Goal: Task Accomplishment & Management: Complete application form

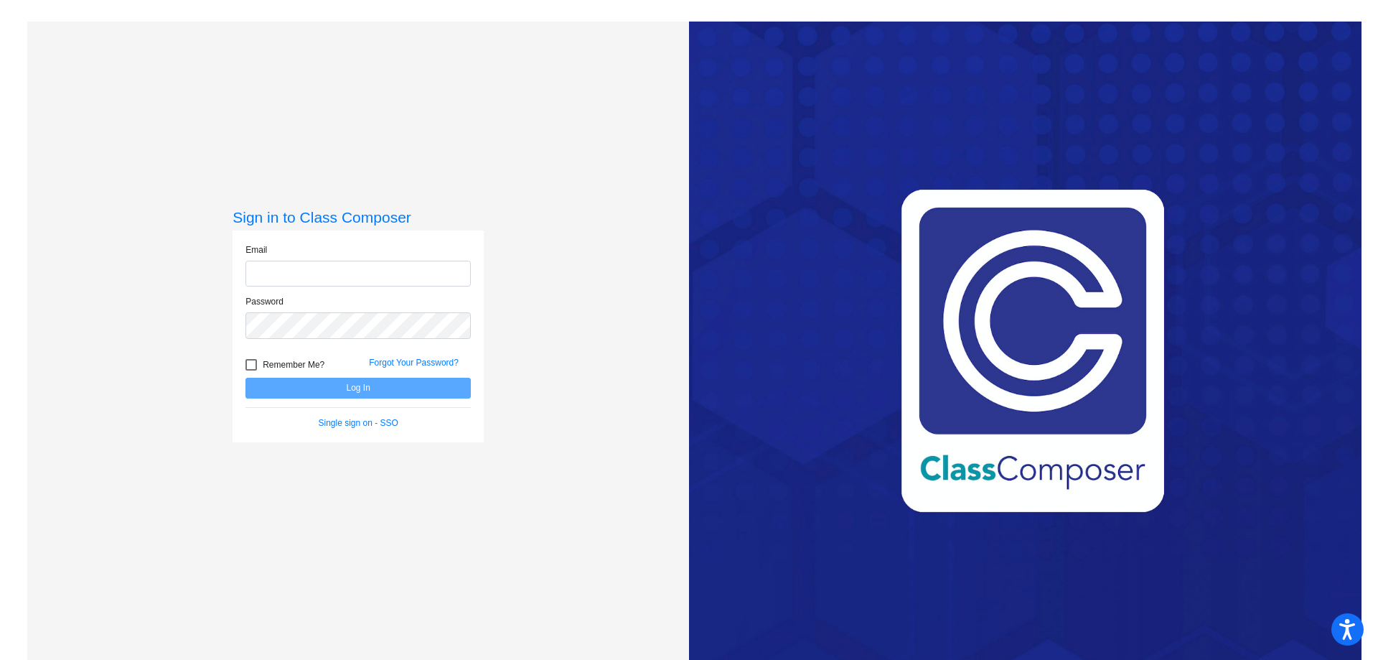
click at [305, 275] on input "email" at bounding box center [357, 274] width 225 height 27
type input "[EMAIL_ADDRESS][DOMAIN_NAME]"
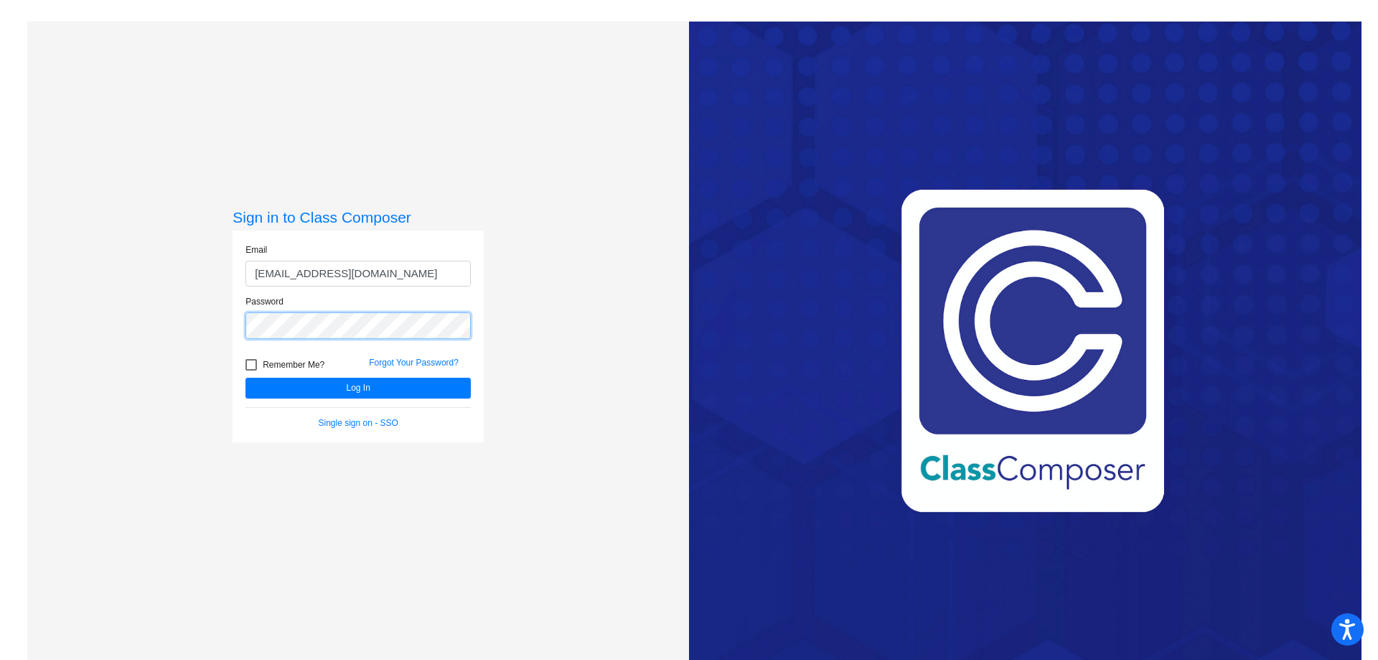
click at [245, 377] on button "Log In" at bounding box center [357, 387] width 225 height 21
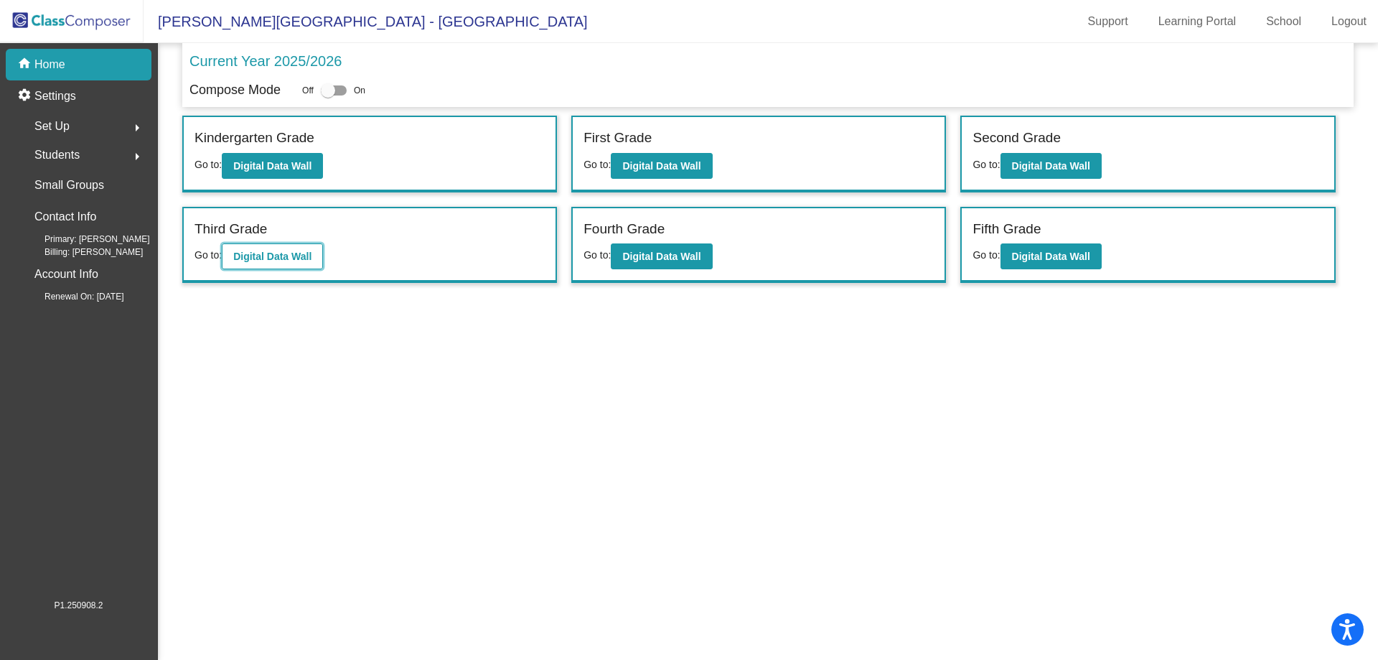
click at [279, 253] on b "Digital Data Wall" at bounding box center [272, 255] width 78 height 11
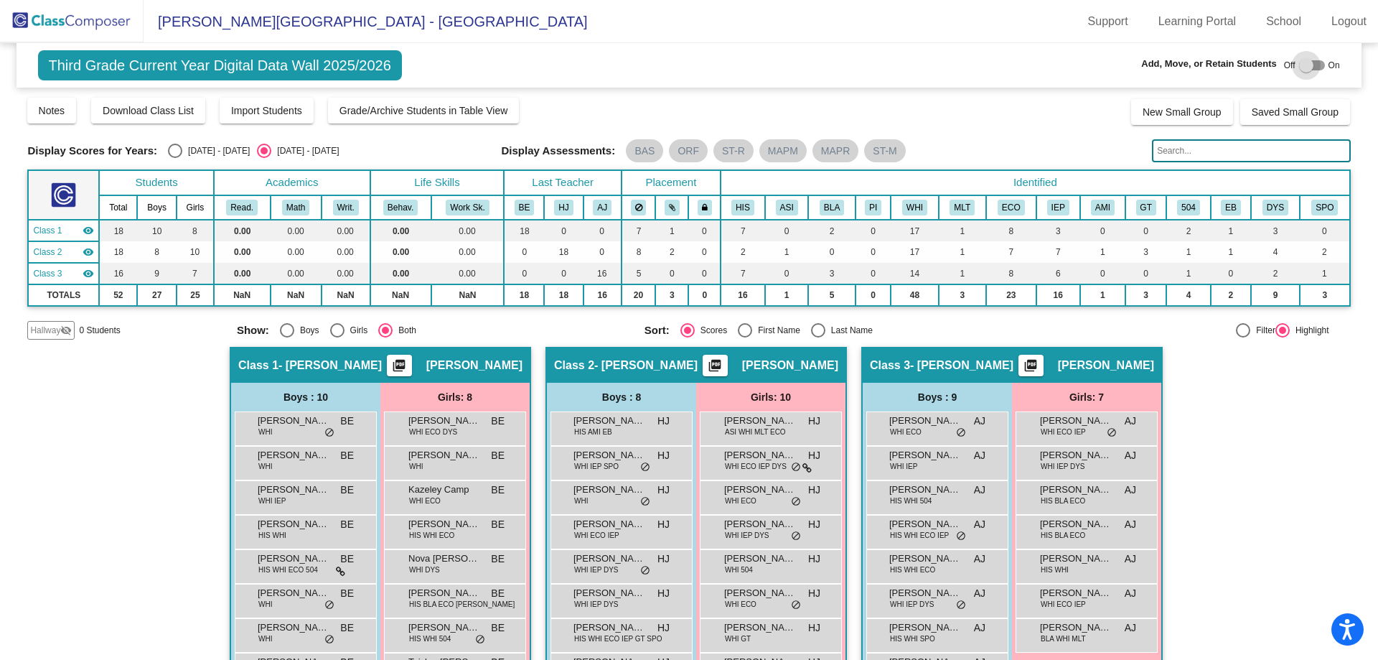
click at [1299, 58] on div at bounding box center [1306, 65] width 14 height 14
checkbox input "true"
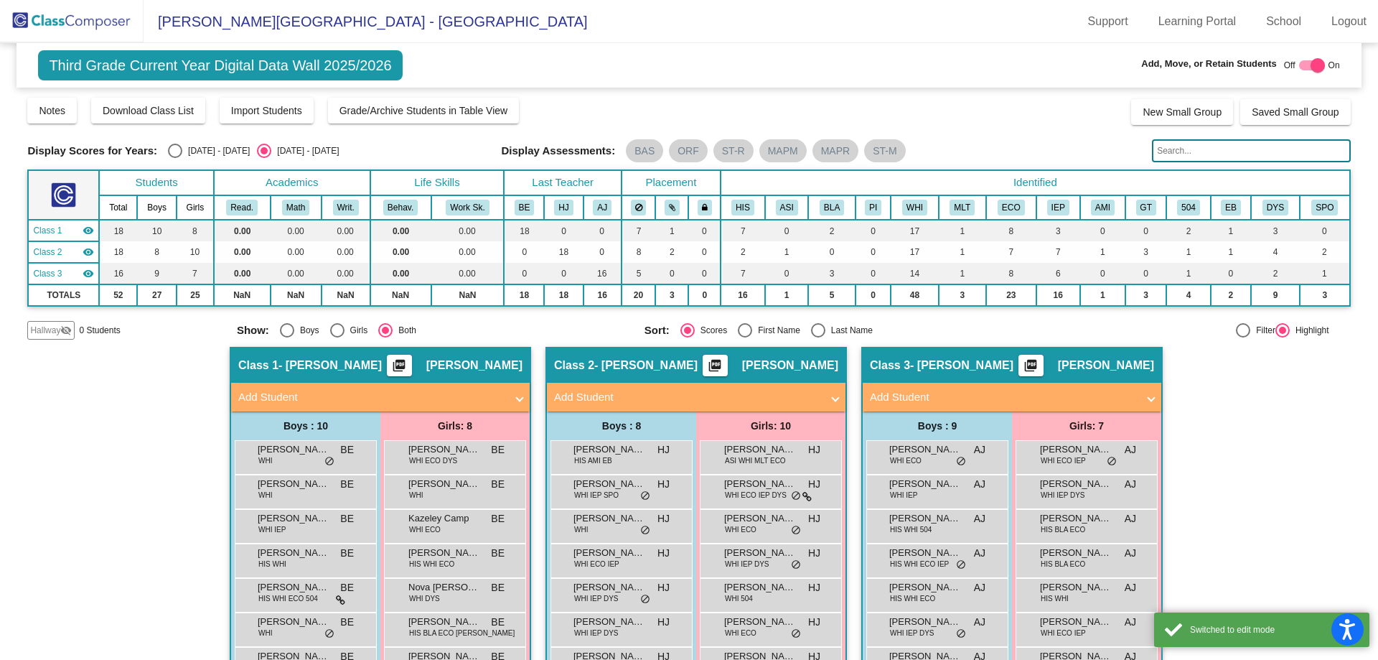
click at [1113, 387] on mat-expansion-panel-header "Add Student" at bounding box center [1012, 397] width 299 height 29
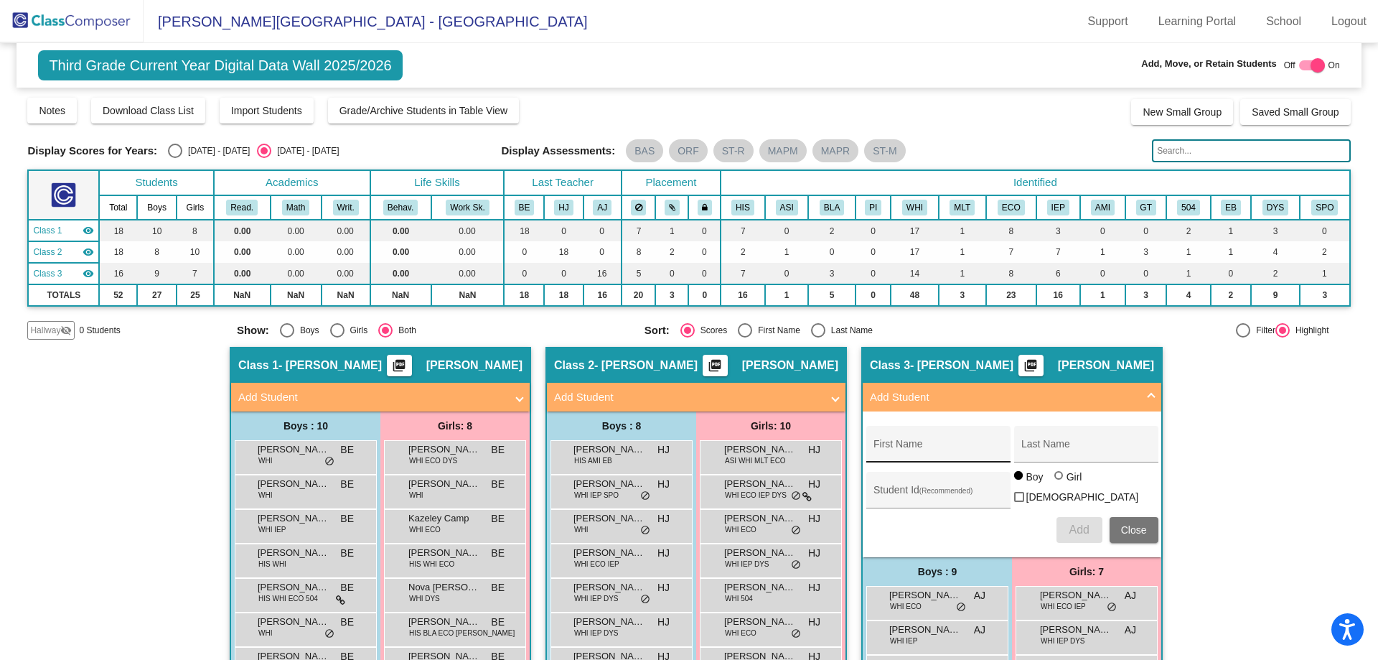
click at [960, 446] on input "First Name" at bounding box center [937, 449] width 129 height 11
type input "[PERSON_NAME]"
type input "A"
type input "[PERSON_NAME]"
drag, startPoint x: 904, startPoint y: 446, endPoint x: 860, endPoint y: 444, distance: 44.5
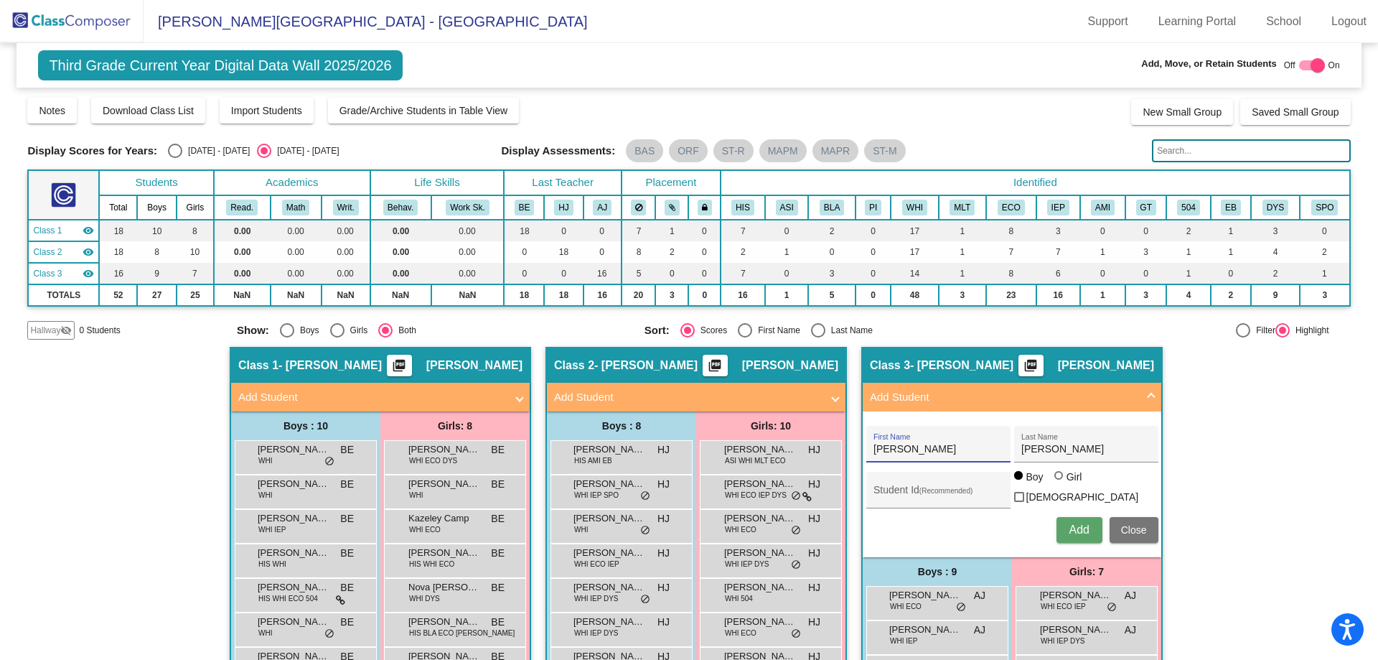
click at [860, 444] on div "[PERSON_NAME] First Name [PERSON_NAME] Last Name Student Id (Recommended) Boy G…" at bounding box center [1012, 483] width 306 height 131
type input "[PERSON_NAME]"
click at [1076, 525] on span "Add" at bounding box center [1079, 529] width 20 height 12
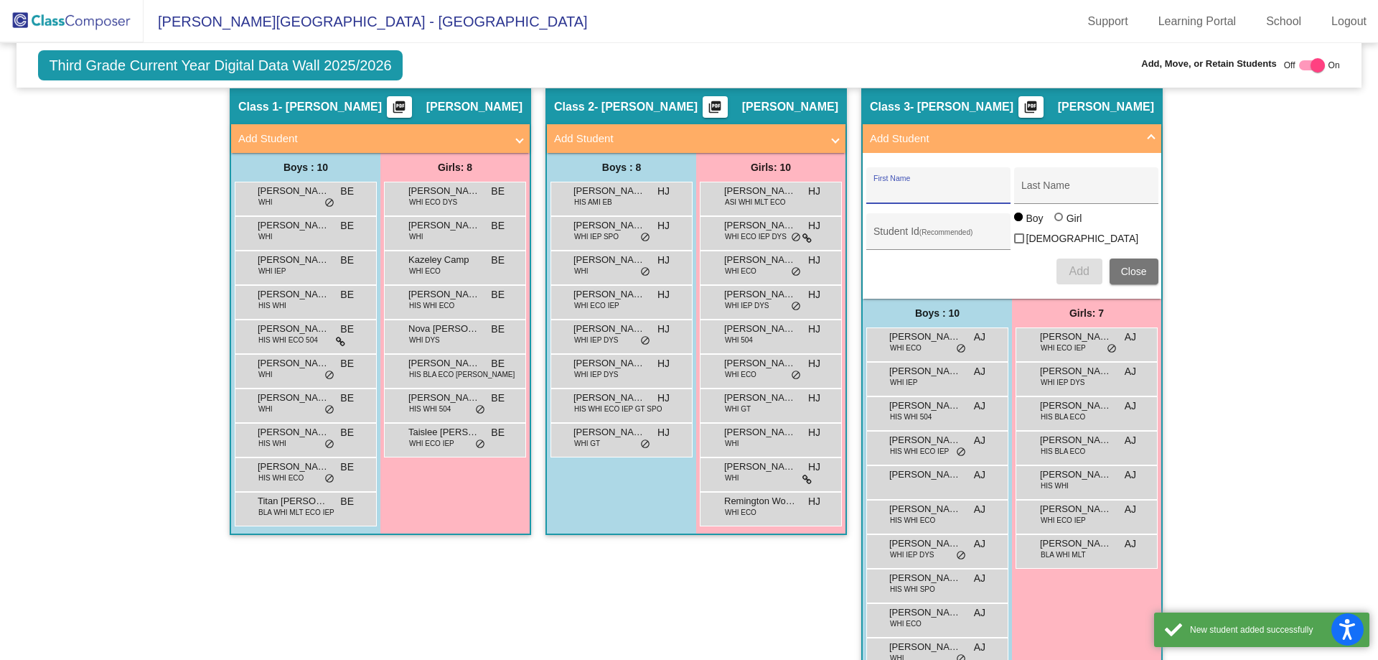
scroll to position [290, 0]
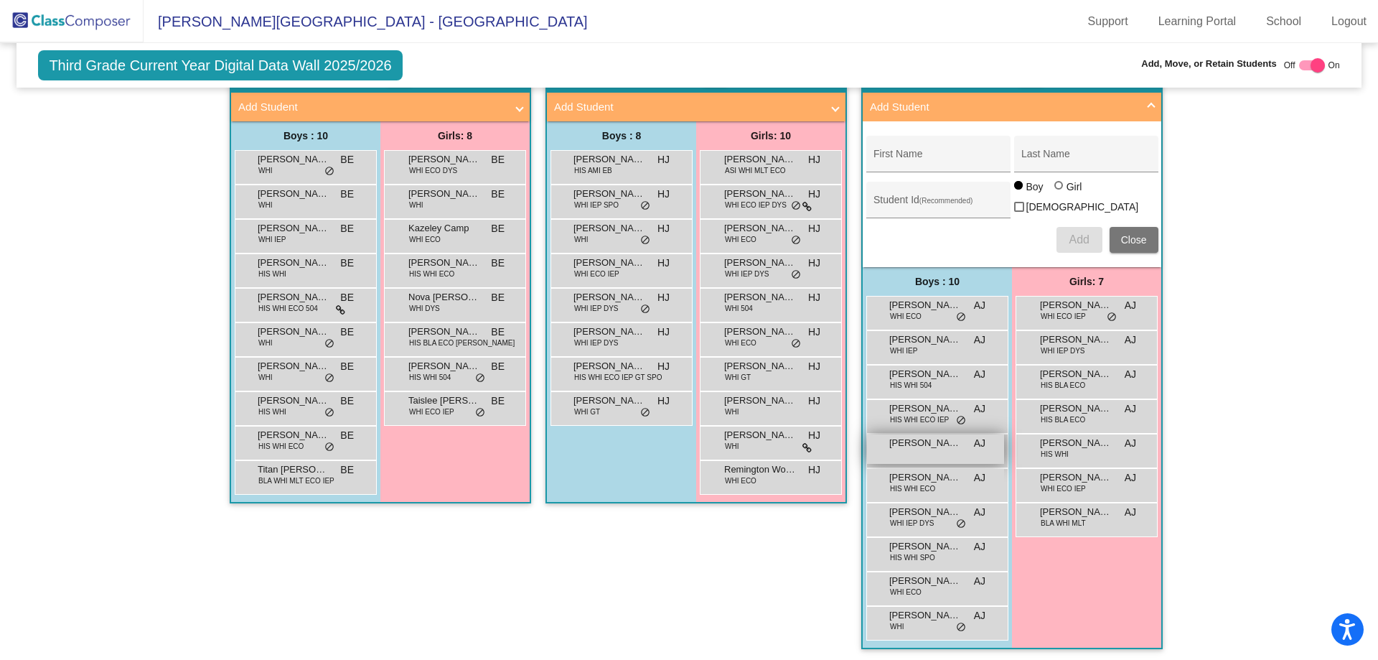
click at [932, 444] on span "[PERSON_NAME]" at bounding box center [925, 443] width 72 height 14
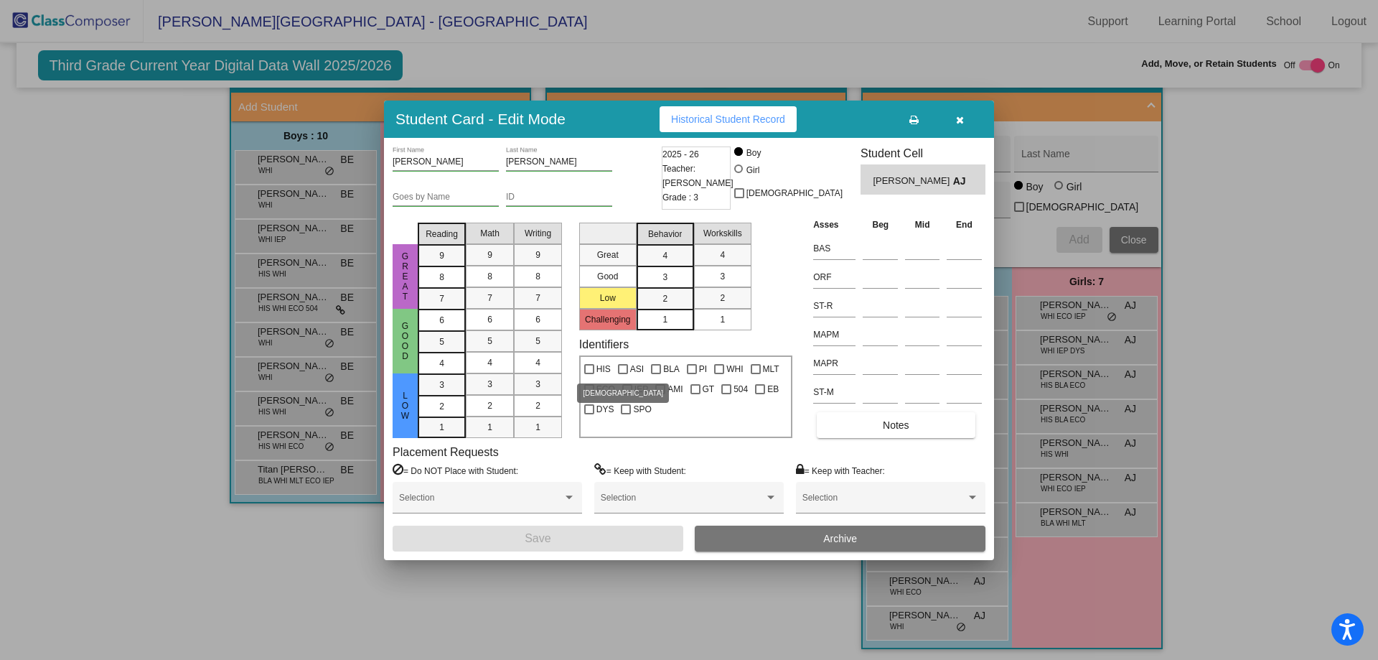
click at [590, 367] on div at bounding box center [589, 369] width 10 height 10
click at [589, 374] on input "HIS" at bounding box center [588, 374] width 1 height 1
checkbox input "true"
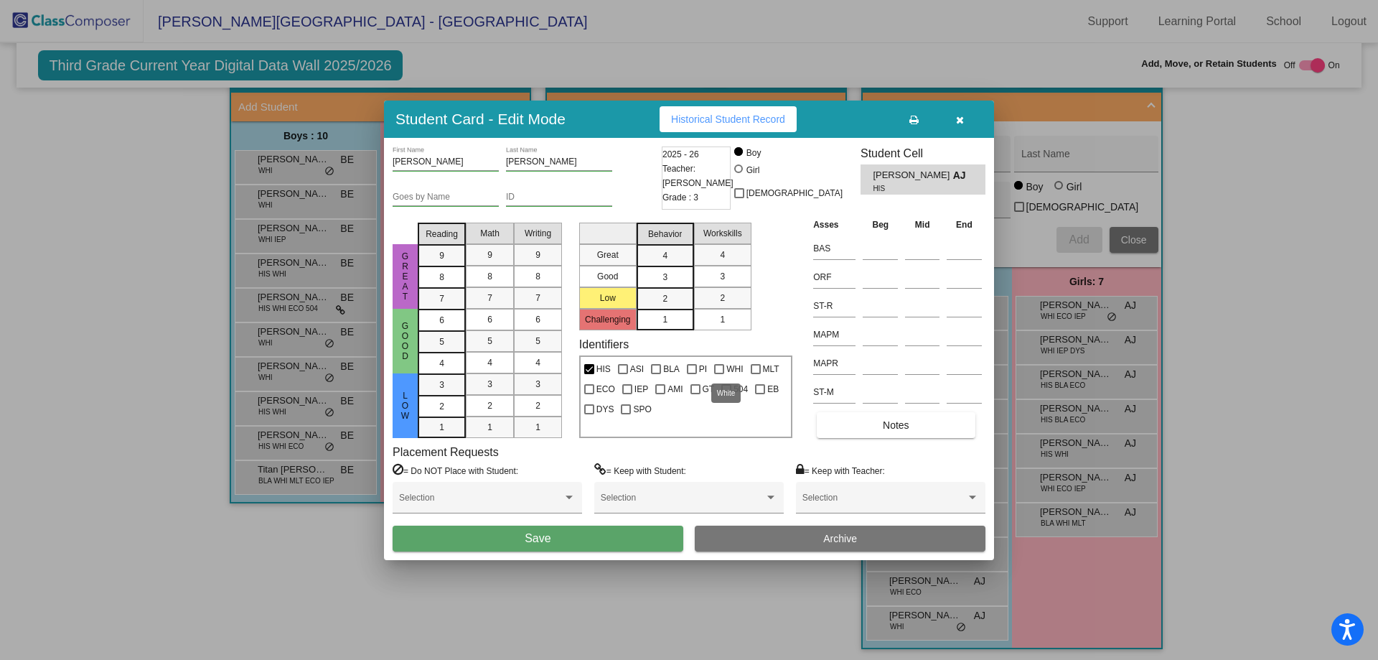
click at [719, 366] on div at bounding box center [719, 369] width 10 height 10
click at [719, 374] on input "WHI" at bounding box center [718, 374] width 1 height 1
checkbox input "true"
click at [570, 535] on button "Save" at bounding box center [538, 538] width 291 height 26
